Goal: Find specific page/section: Find specific page/section

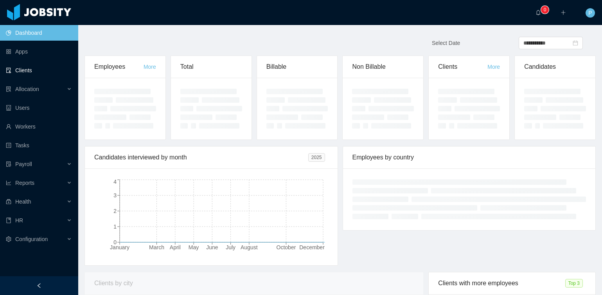
click at [42, 74] on link "Clients" at bounding box center [39, 71] width 66 height 16
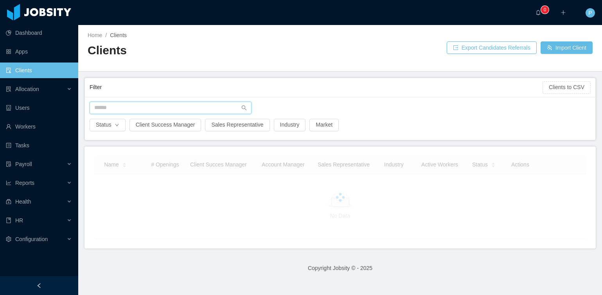
click at [185, 109] on input "text" at bounding box center [171, 108] width 162 height 13
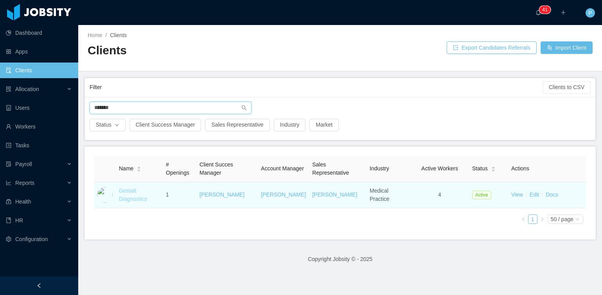
type input "*******"
click at [127, 192] on link "Gestalt Diagnostics" at bounding box center [133, 195] width 28 height 14
